Goal: Navigation & Orientation: Find specific page/section

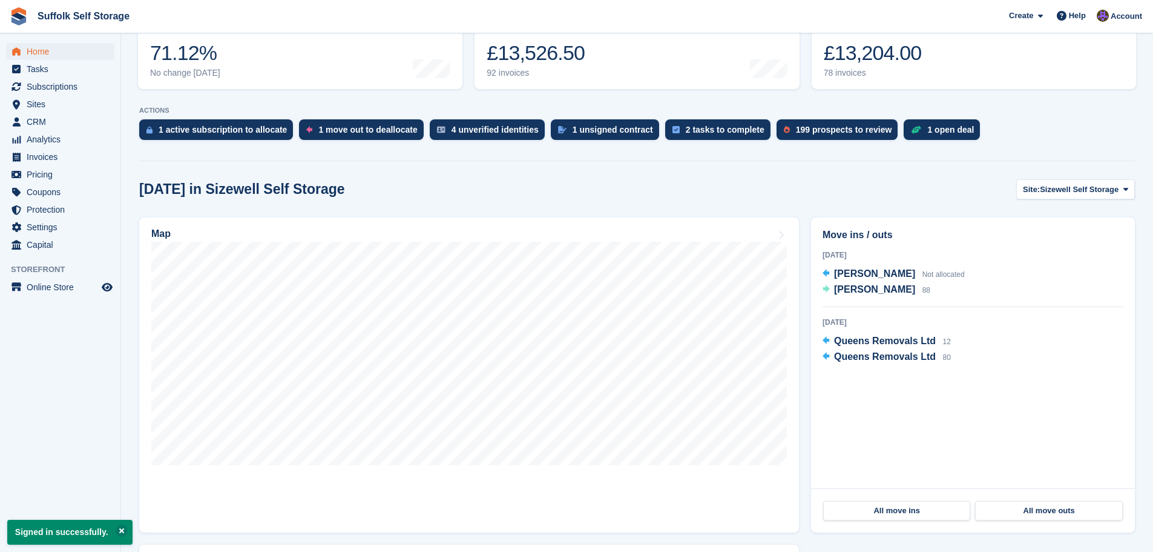
scroll to position [182, 0]
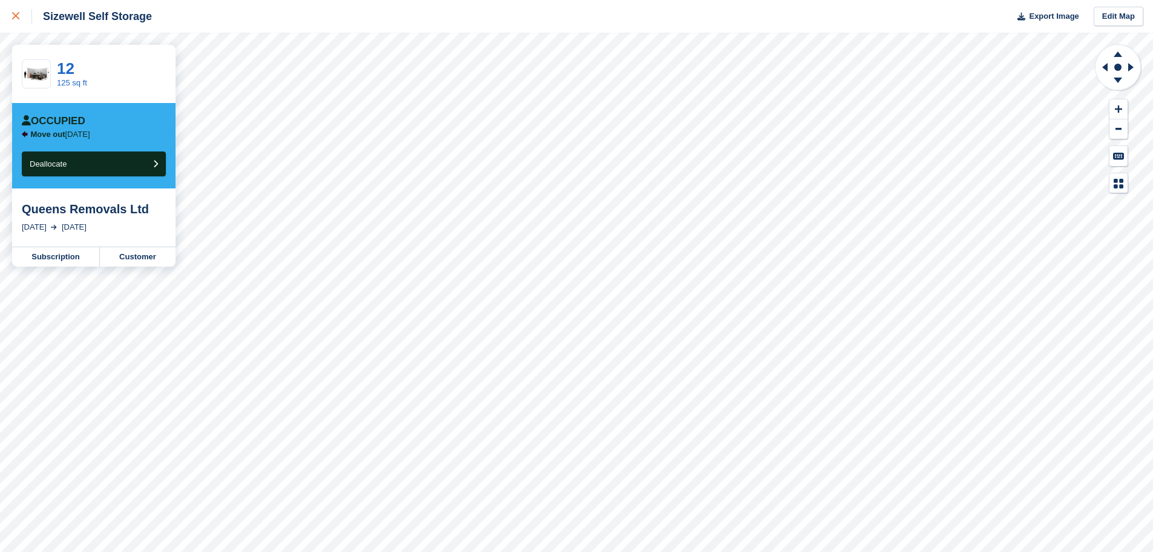
click at [13, 21] on div at bounding box center [22, 16] width 20 height 15
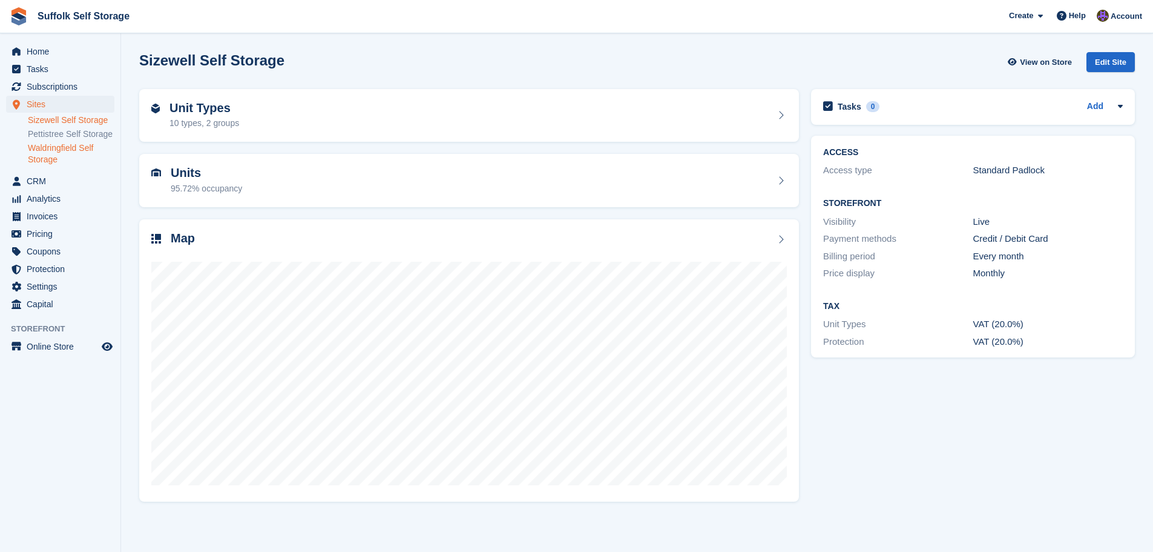
click at [76, 149] on link "Waldringfield Self Storage" at bounding box center [71, 153] width 87 height 23
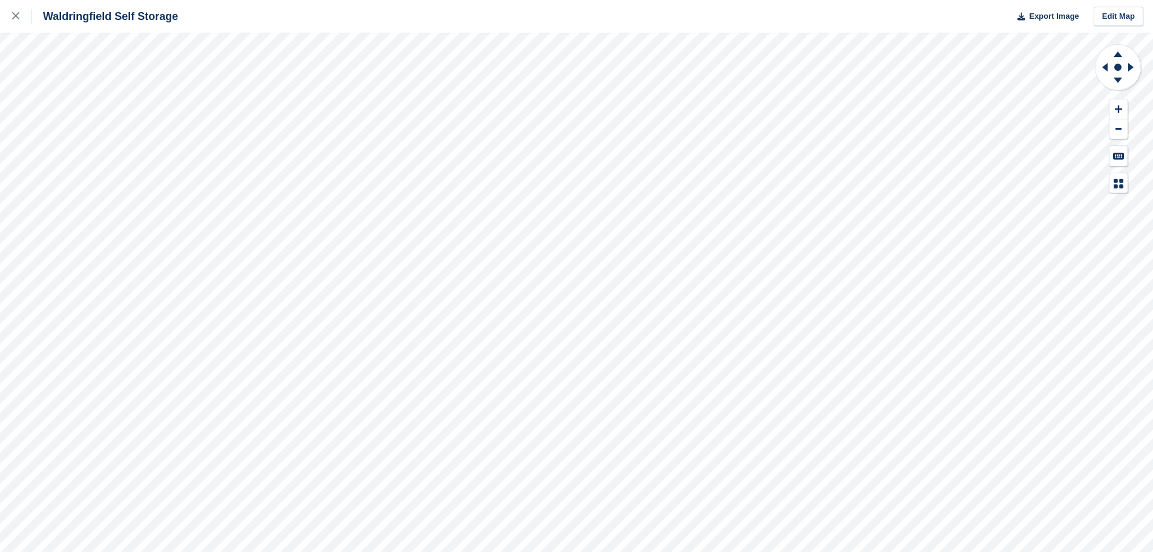
click at [42, 144] on div "Waldringfield Self Storage Export Image Edit Map" at bounding box center [576, 276] width 1153 height 552
click at [19, 13] on div at bounding box center [22, 16] width 20 height 15
